Goal: Find specific page/section: Find specific page/section

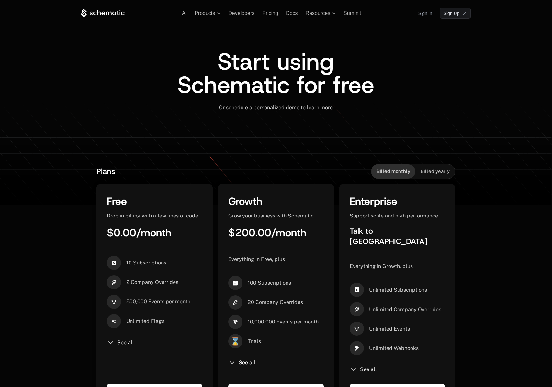
click at [423, 14] on link "Sign in" at bounding box center [425, 13] width 14 height 10
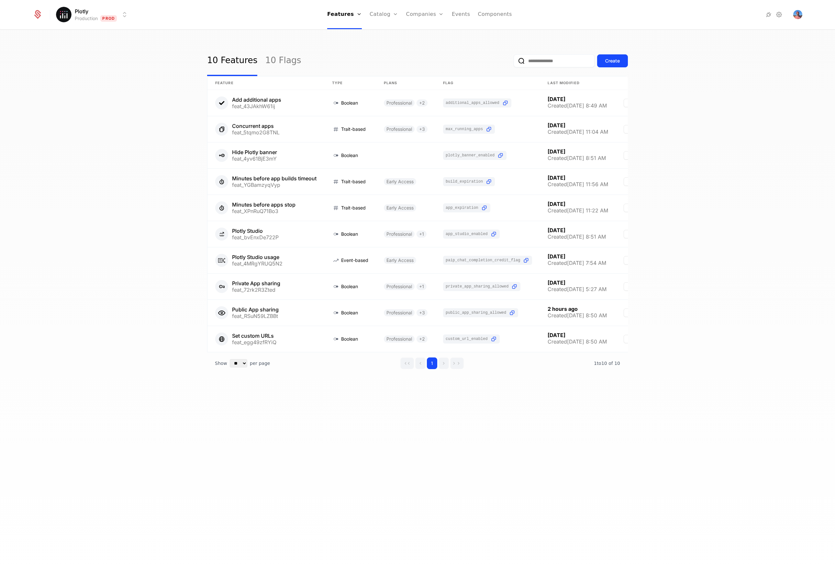
click at [536, 62] on input "email" at bounding box center [554, 60] width 81 height 13
click at [537, 61] on input "email" at bounding box center [554, 60] width 81 height 13
click at [420, 49] on link "Users" at bounding box center [429, 49] width 30 height 8
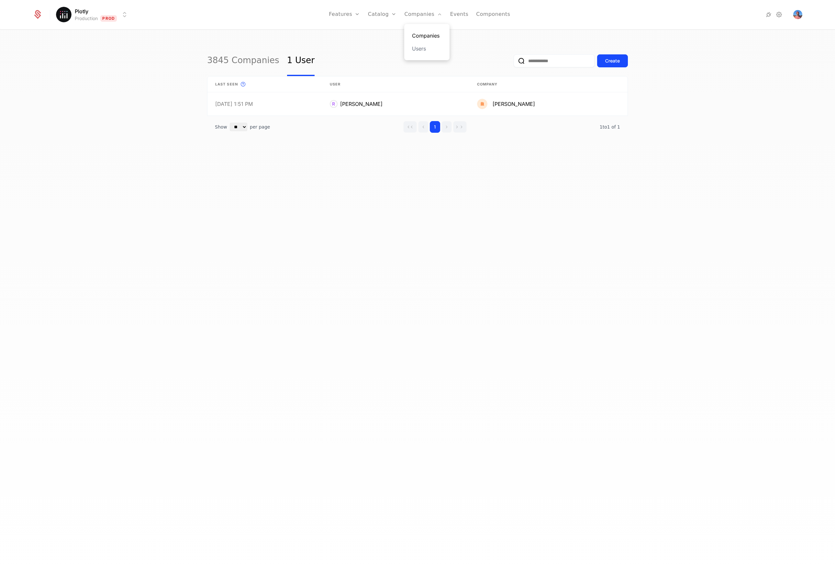
click at [433, 33] on link "Companies" at bounding box center [427, 36] width 30 height 8
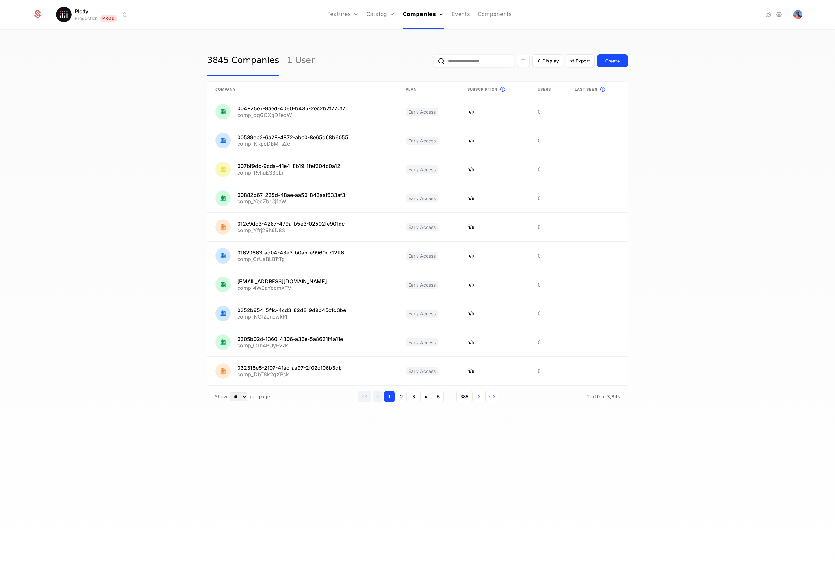
click at [485, 60] on input "email" at bounding box center [474, 60] width 81 height 13
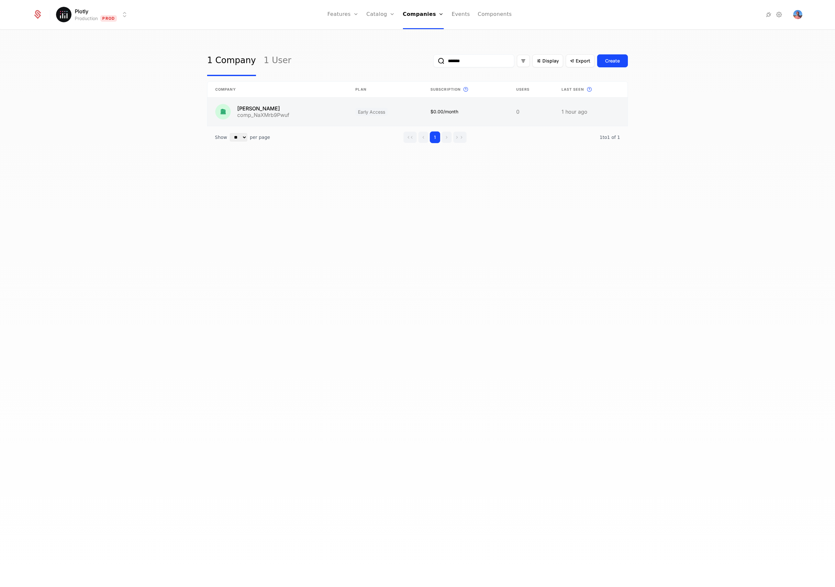
type input "*******"
click at [278, 110] on link at bounding box center [278, 111] width 140 height 28
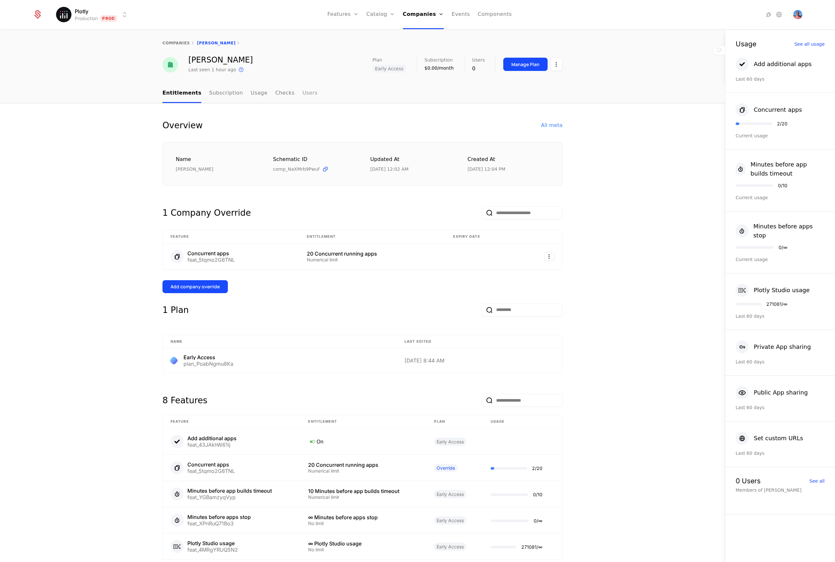
click at [302, 94] on link "Users" at bounding box center [309, 93] width 15 height 19
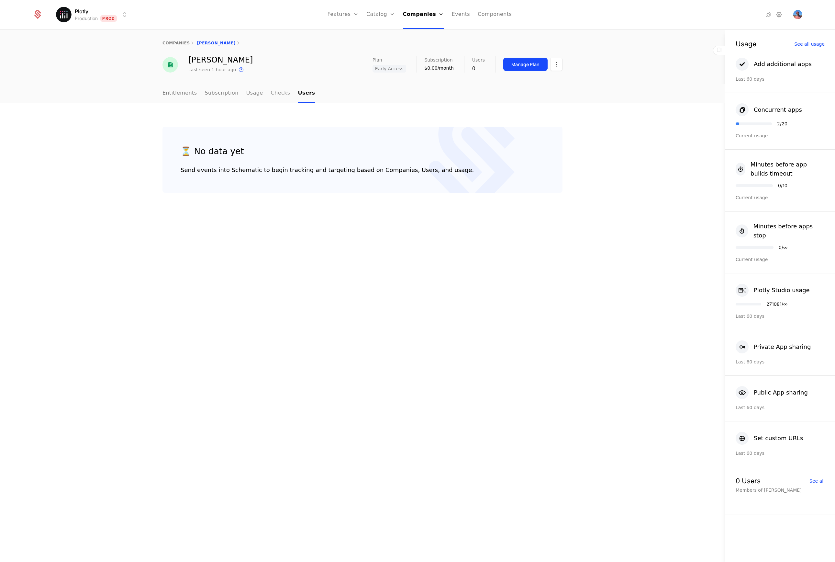
click at [279, 96] on link "Checks" at bounding box center [280, 93] width 19 height 19
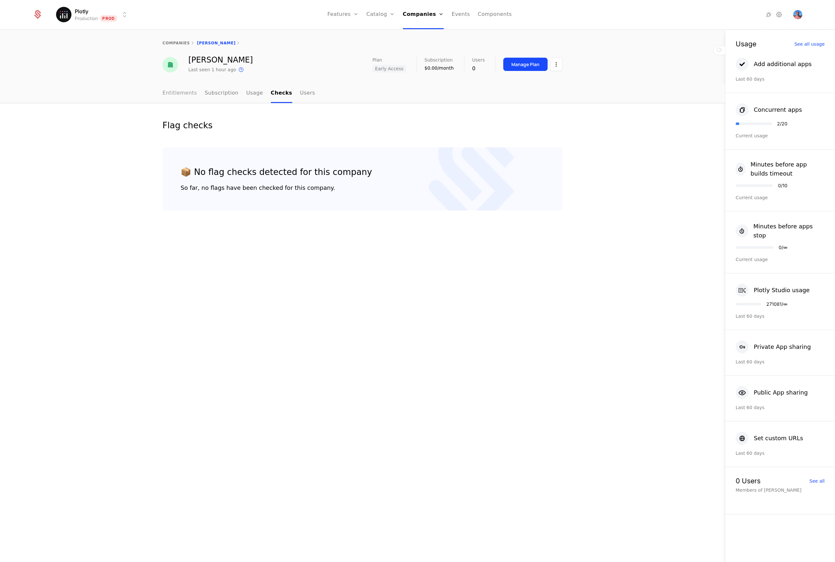
click at [189, 98] on link "Entitlements" at bounding box center [180, 93] width 35 height 19
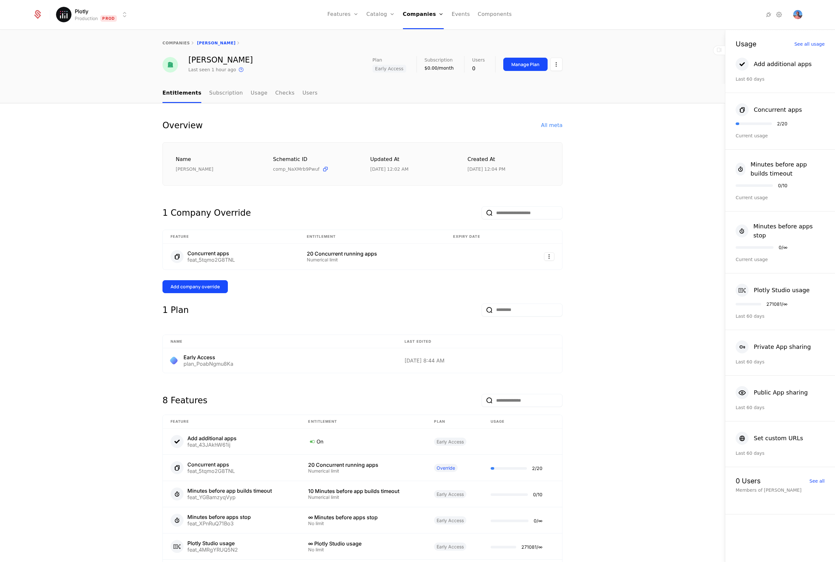
click at [307, 170] on span "comp_NaXMrb9Pwuf" at bounding box center [296, 169] width 47 height 6
click at [555, 123] on div "All meta" at bounding box center [551, 125] width 21 height 8
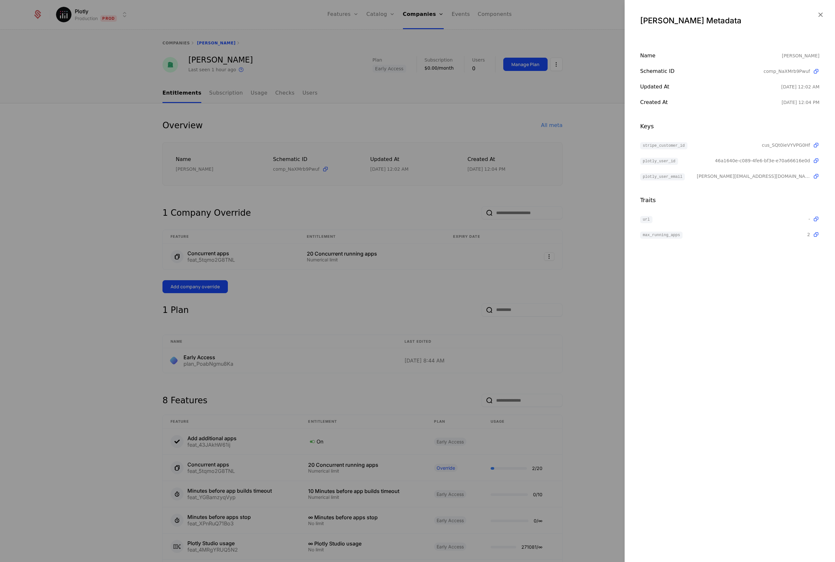
click at [799, 144] on span "cus_SQt0ieVYVPG0Hf" at bounding box center [786, 145] width 48 height 6
click at [792, 194] on div "Name Christopher Parmer Schematic ID comp_NaXMrb9Pwuf Updated at 8/12/25, 12:02…" at bounding box center [730, 145] width 210 height 186
click at [820, 14] on icon "button" at bounding box center [821, 14] width 8 height 8
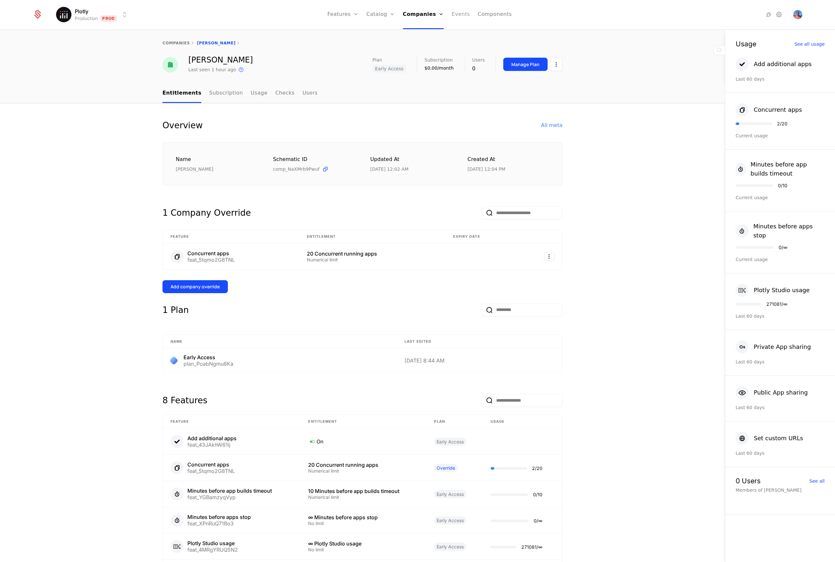
click at [457, 11] on link "Events" at bounding box center [461, 14] width 18 height 29
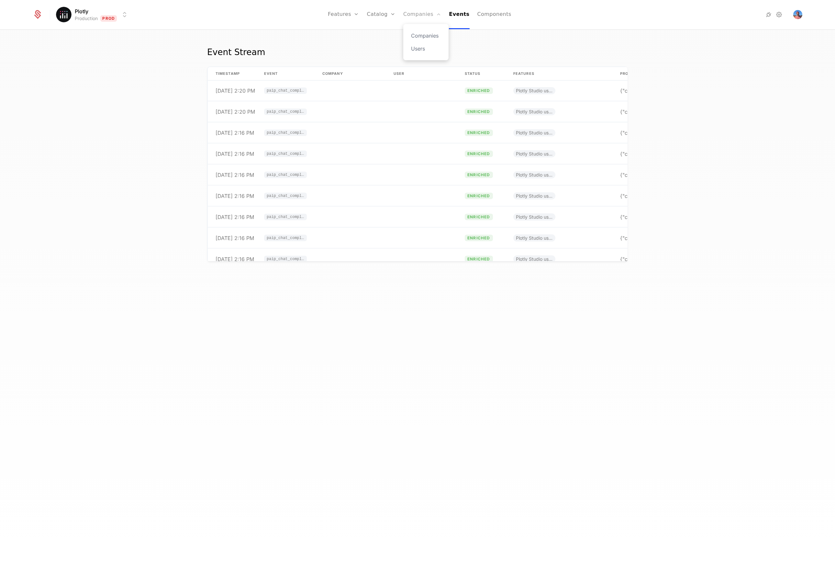
click at [416, 15] on link "Companies" at bounding box center [422, 14] width 38 height 29
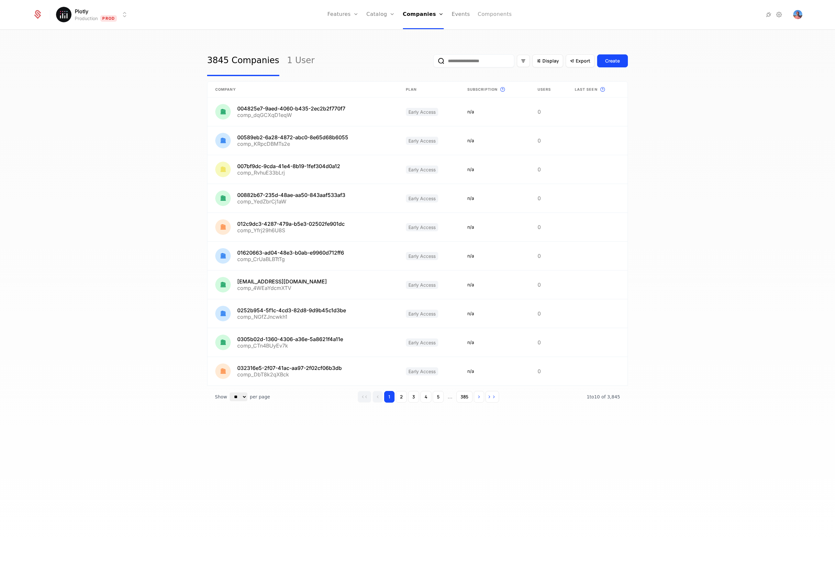
click at [481, 13] on link "Components" at bounding box center [495, 14] width 34 height 29
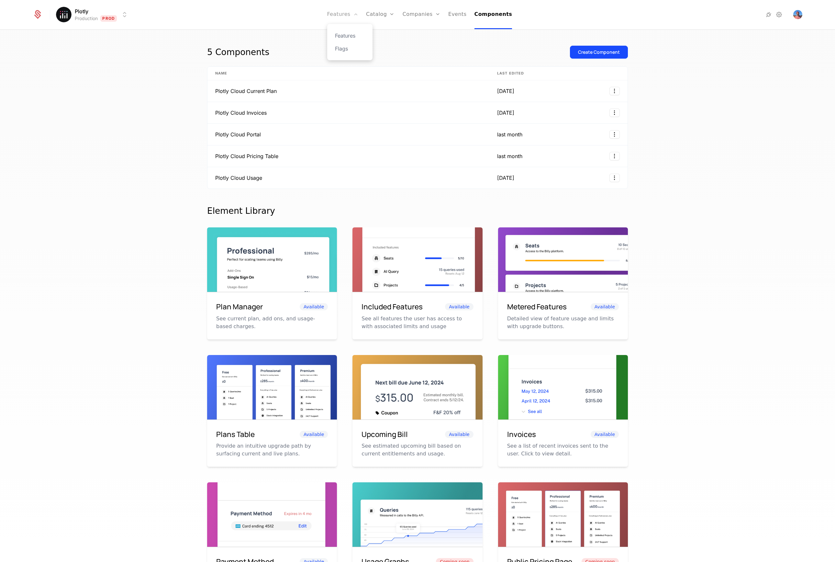
click at [347, 19] on link "Features" at bounding box center [342, 14] width 31 height 29
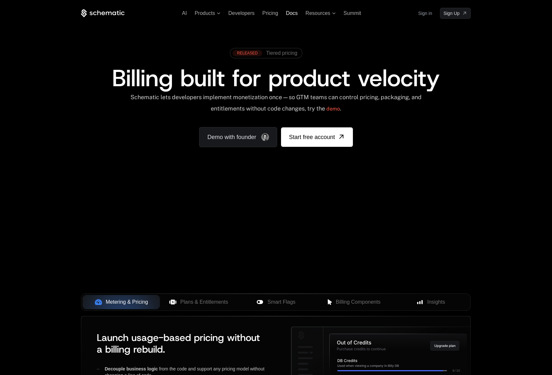
click at [289, 14] on span "Docs" at bounding box center [292, 13] width 12 height 6
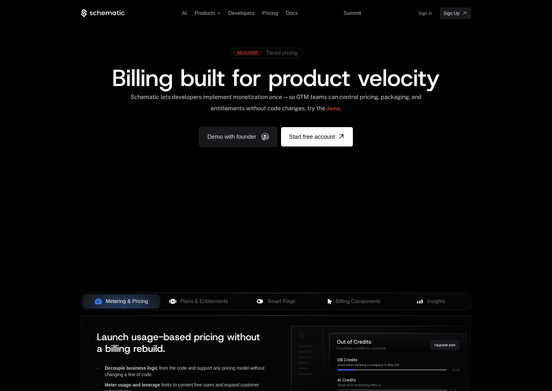
click at [253, 52] on div "RELEASED" at bounding box center [247, 53] width 30 height 6
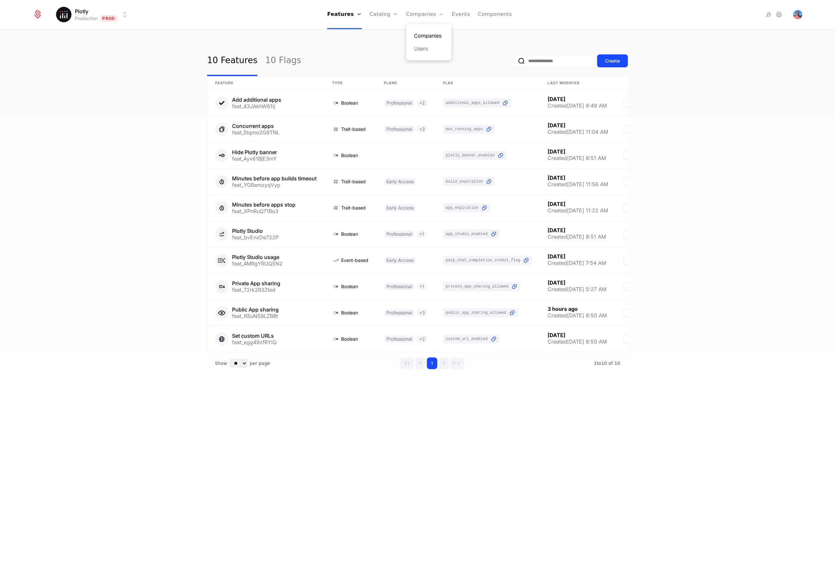
click at [421, 37] on link "Companies" at bounding box center [429, 36] width 30 height 8
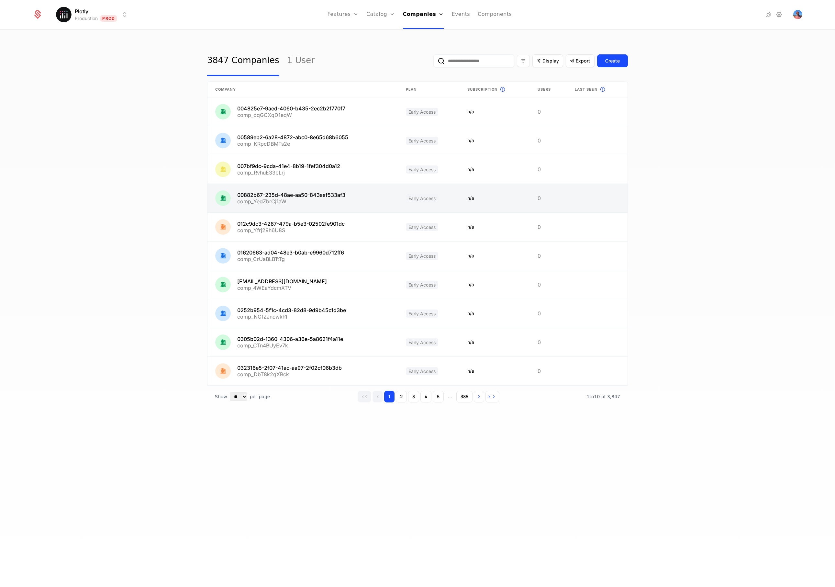
click at [280, 199] on link at bounding box center [303, 198] width 191 height 28
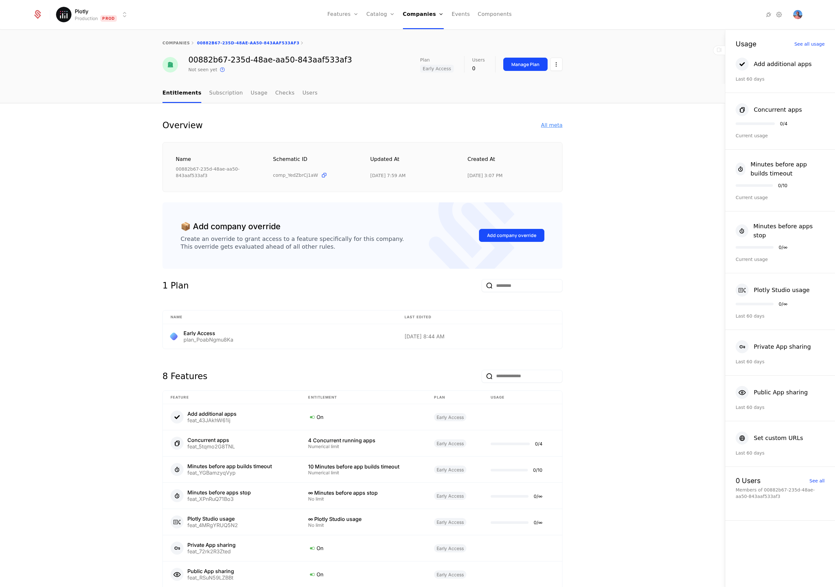
click at [546, 126] on div "All meta" at bounding box center [551, 125] width 21 height 8
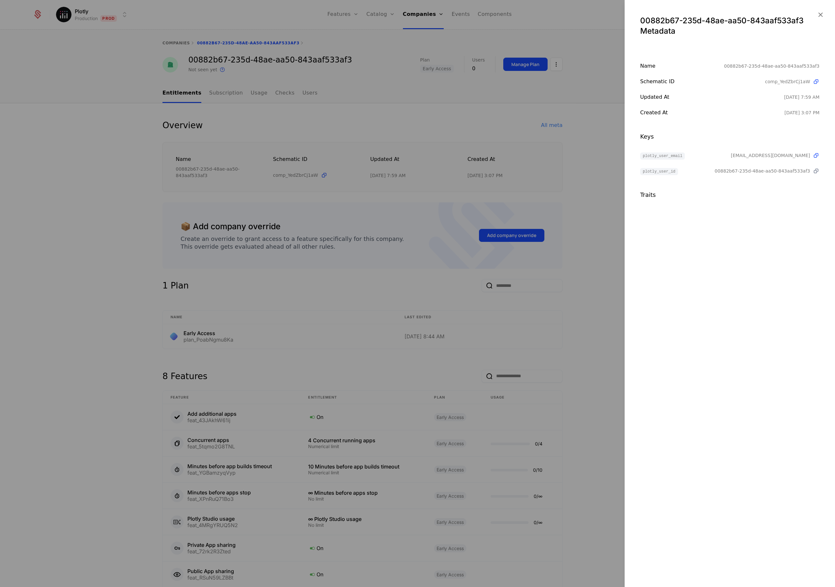
click at [817, 173] on icon at bounding box center [816, 171] width 7 height 7
